Goal: Information Seeking & Learning: Learn about a topic

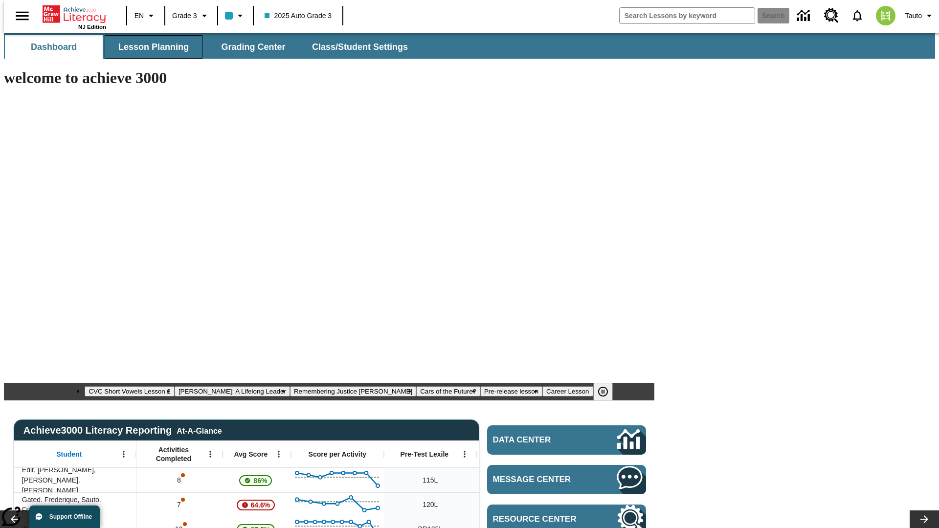
click at [150, 47] on span "Lesson Planning" at bounding box center [153, 47] width 70 height 11
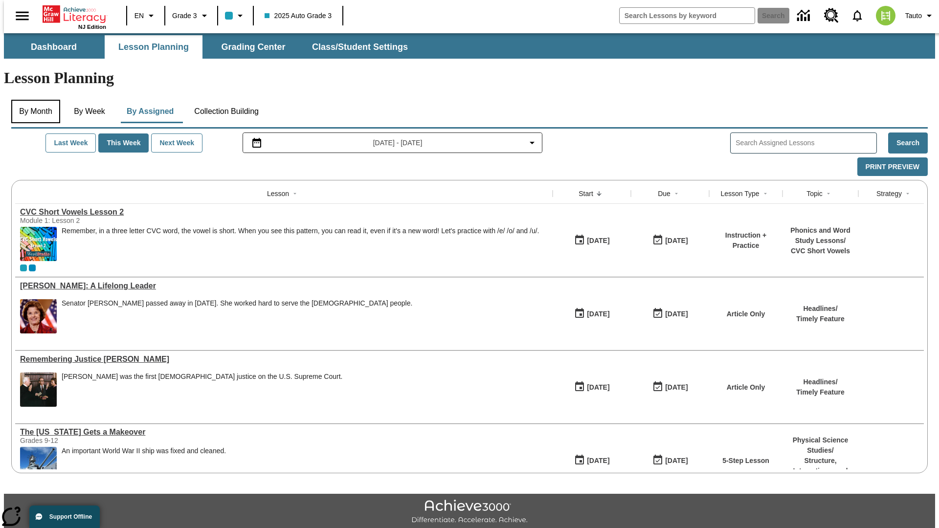
click at [33, 100] on button "By Month" at bounding box center [35, 111] width 49 height 23
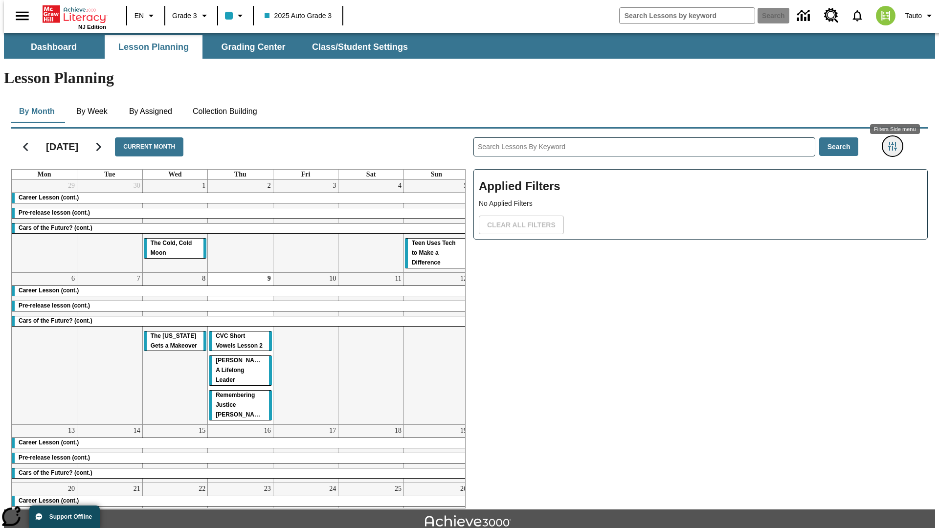
click at [896, 142] on icon "Filters Side menu" at bounding box center [893, 146] width 9 height 9
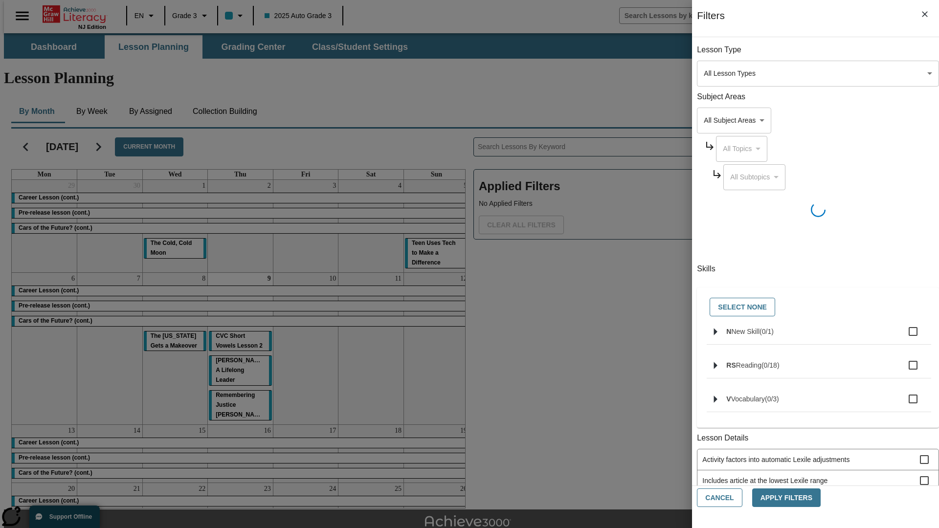
click at [705, 73] on body "Skip to main content [GEOGRAPHIC_DATA] Edition EN Grade 3 2025 Auto Grade 3 Sea…" at bounding box center [470, 303] width 932 height 540
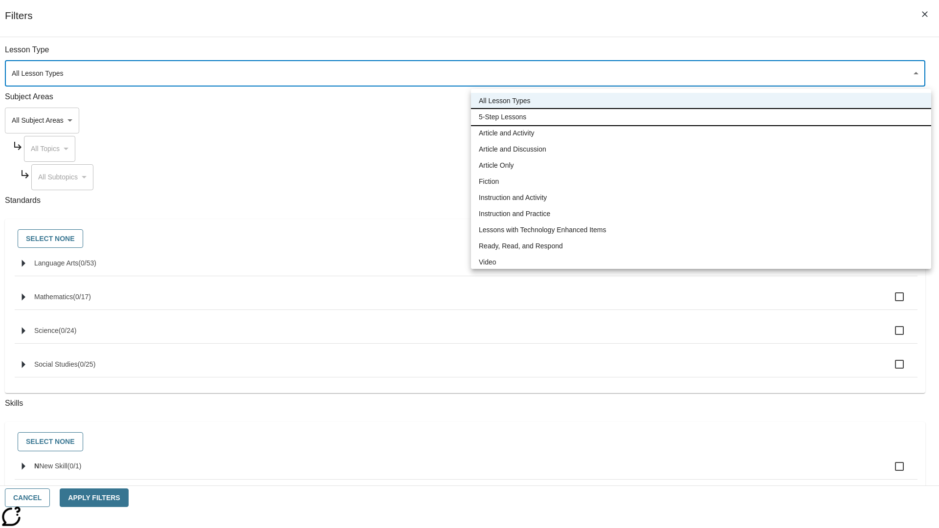
click at [701, 117] on li "5-Step Lessons" at bounding box center [701, 117] width 460 height 16
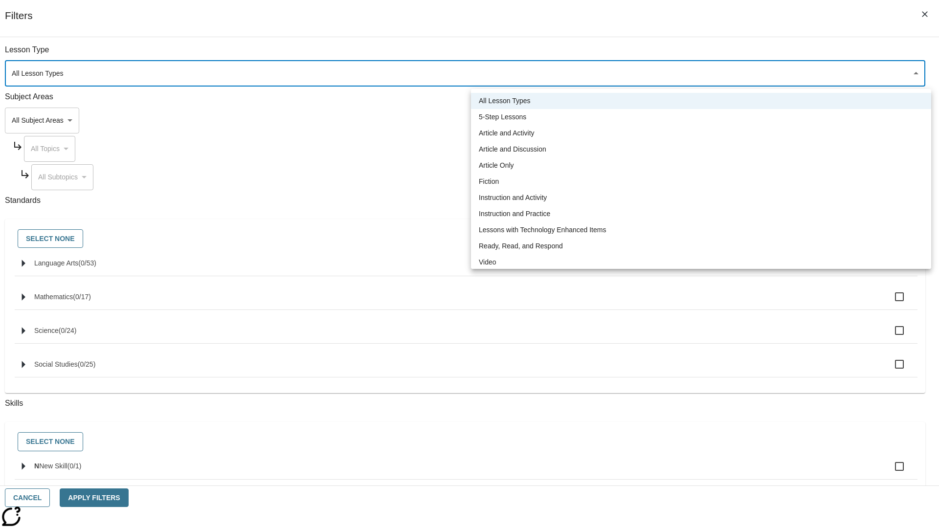
type input "1"
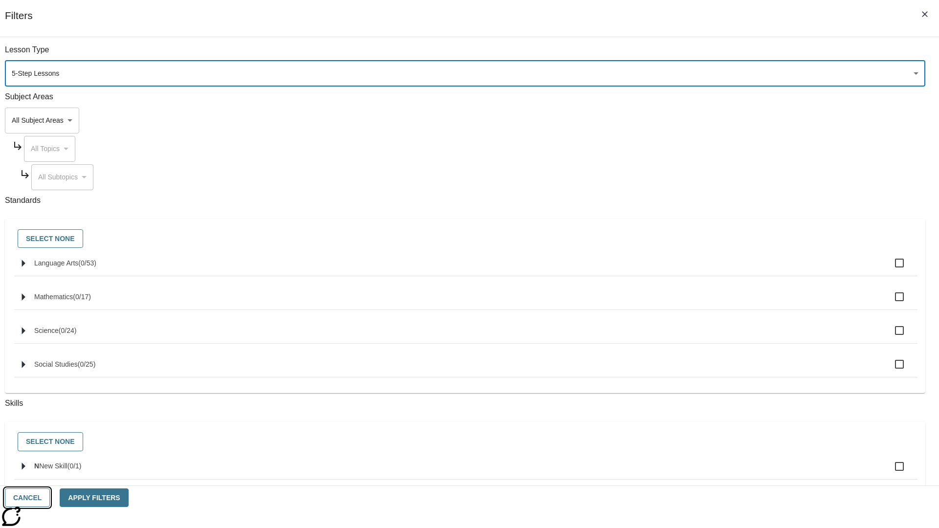
click at [50, 498] on button "Cancel" at bounding box center [27, 498] width 45 height 19
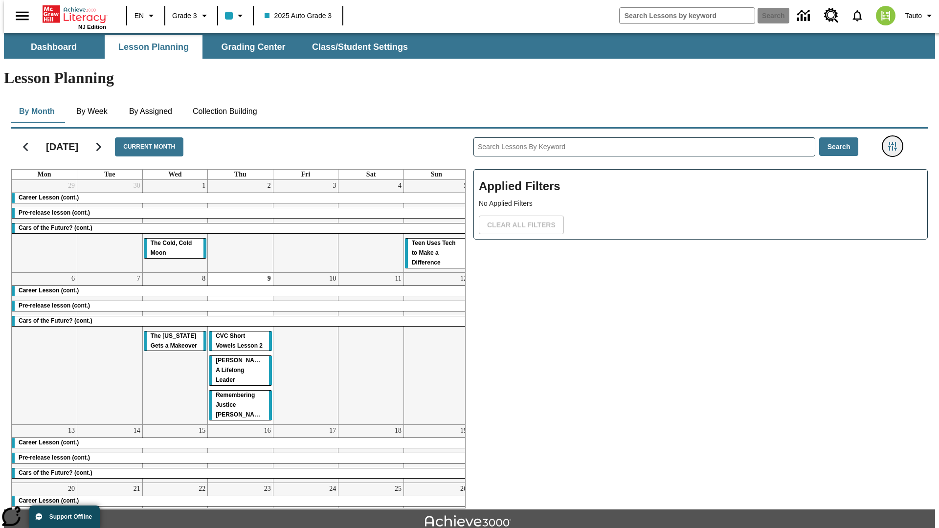
click at [896, 142] on icon "Filters Side menu" at bounding box center [893, 146] width 9 height 9
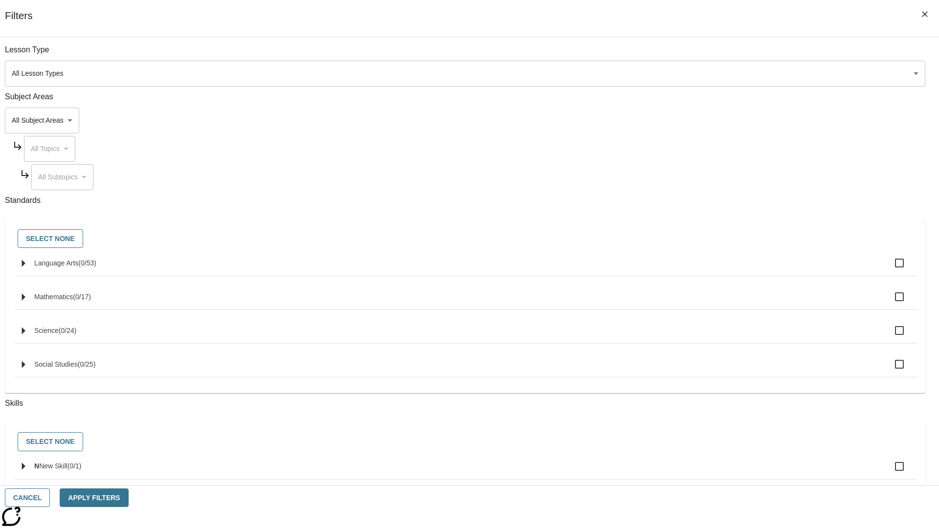
click at [705, 73] on body "Skip to main content [GEOGRAPHIC_DATA] Edition EN Grade 3 2025 Auto Grade 3 Sea…" at bounding box center [470, 303] width 932 height 540
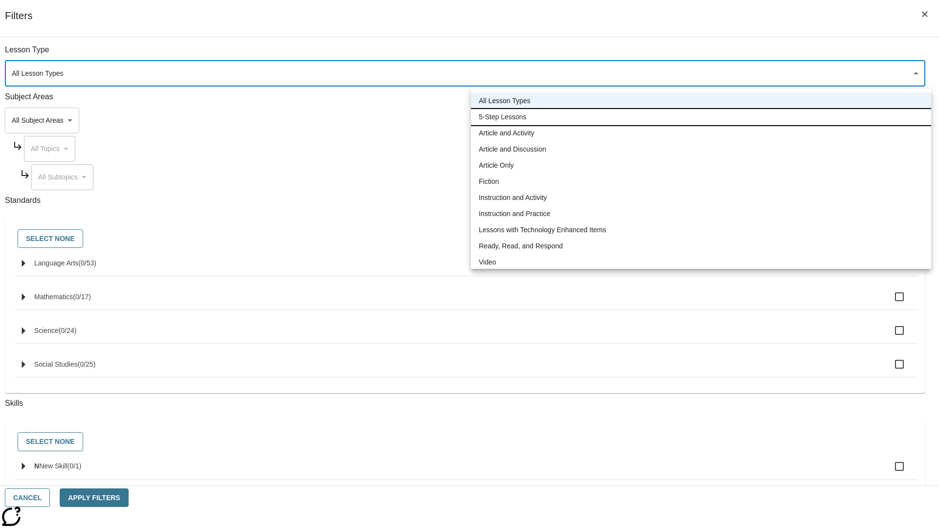
click at [701, 117] on li "5-Step Lessons" at bounding box center [701, 117] width 460 height 16
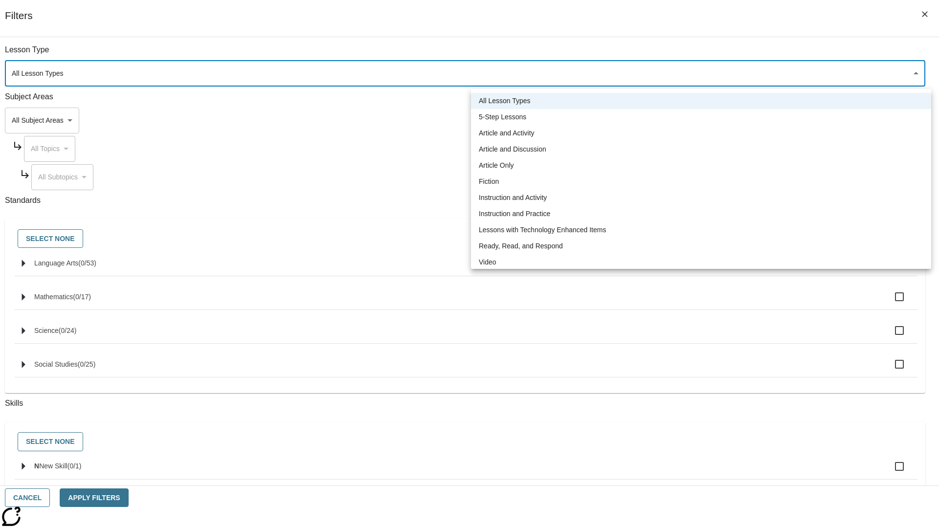
type input "1"
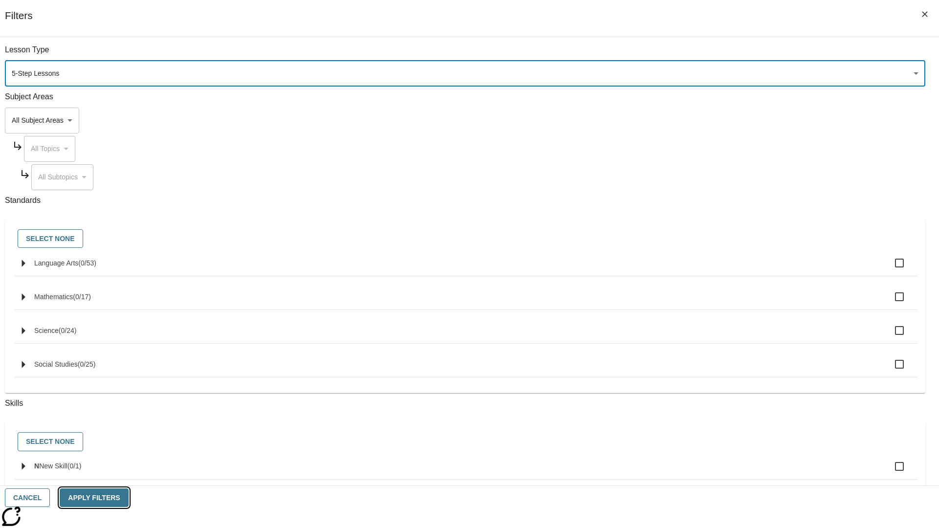
click at [128, 498] on button "Apply Filters" at bounding box center [94, 498] width 69 height 19
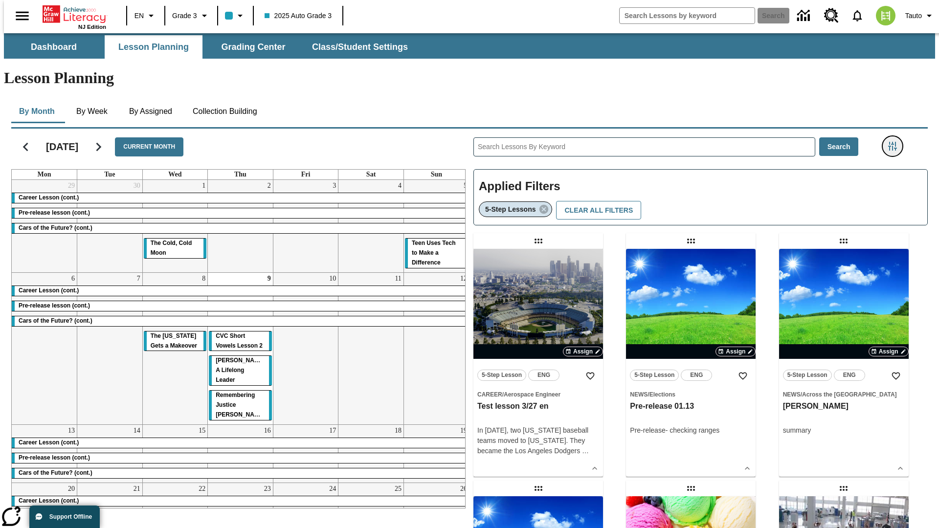
click at [896, 142] on icon "Filters Side menu" at bounding box center [893, 146] width 9 height 9
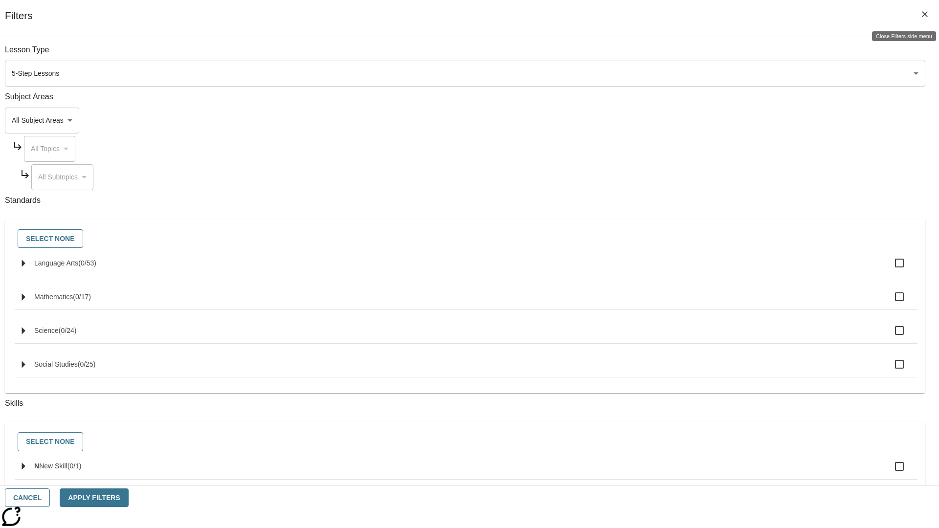
click at [925, 14] on icon "Close Filters side menu" at bounding box center [925, 14] width 6 height 6
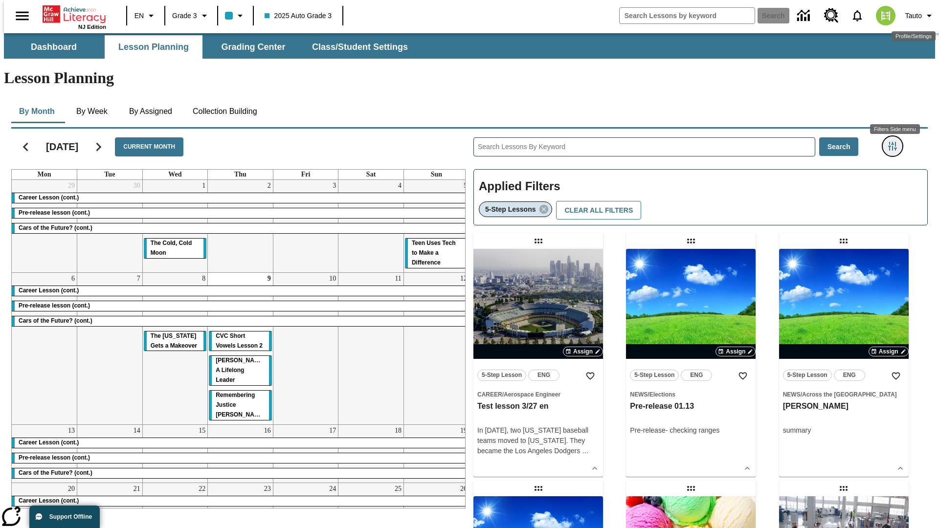
click at [896, 142] on icon "Filters Side menu" at bounding box center [893, 146] width 9 height 9
